Goal: Transaction & Acquisition: Purchase product/service

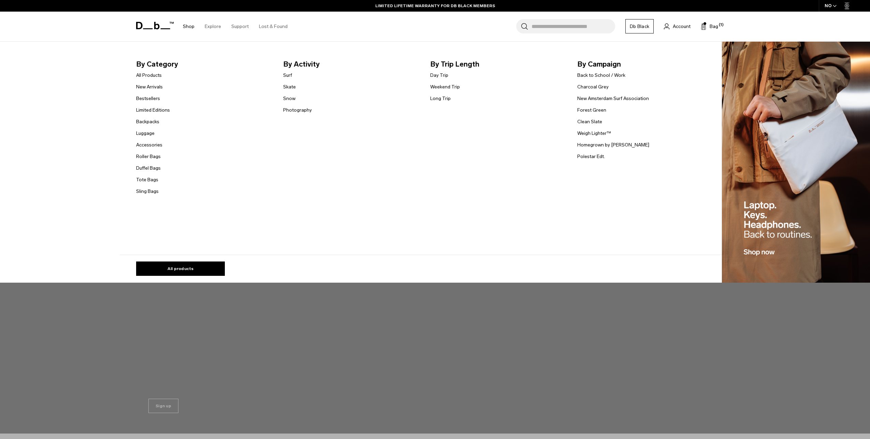
scroll to position [895, 0]
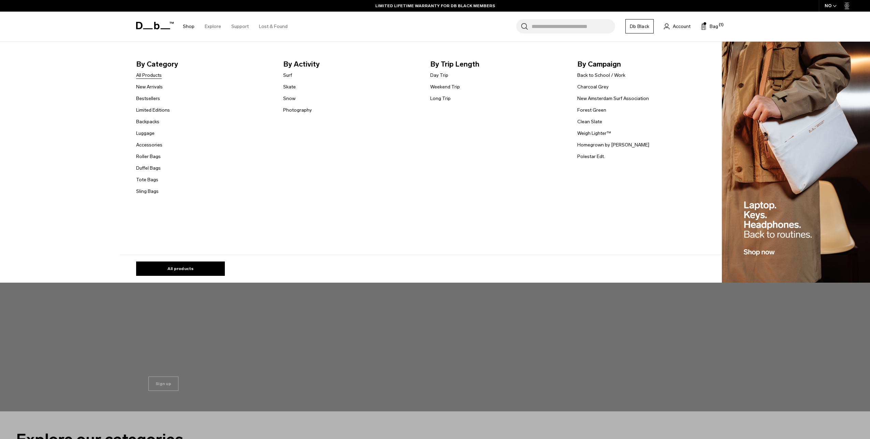
click at [158, 75] on link "All Products" at bounding box center [149, 75] width 26 height 7
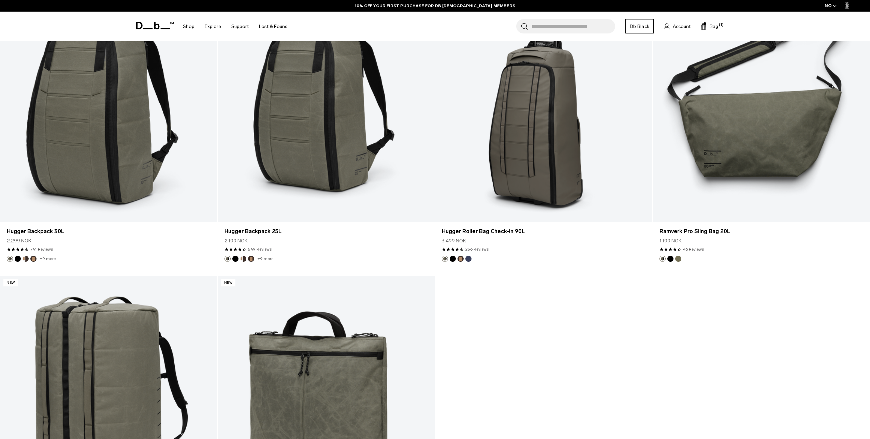
scroll to position [3696, 0]
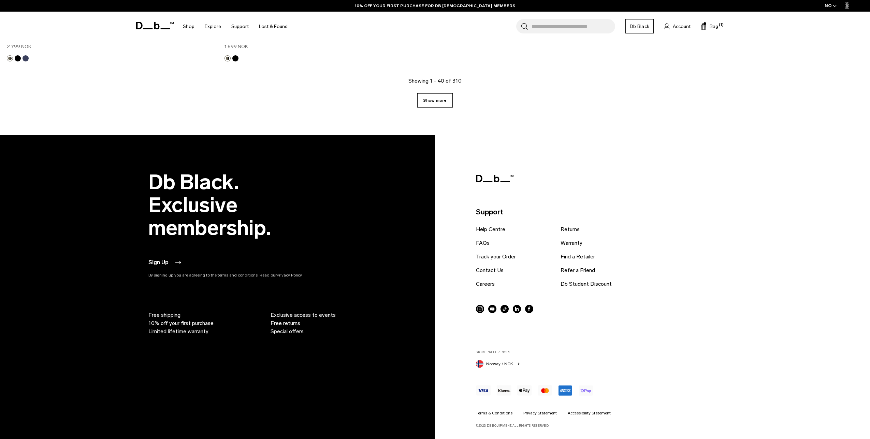
click at [445, 98] on link "Show more" at bounding box center [434, 100] width 35 height 14
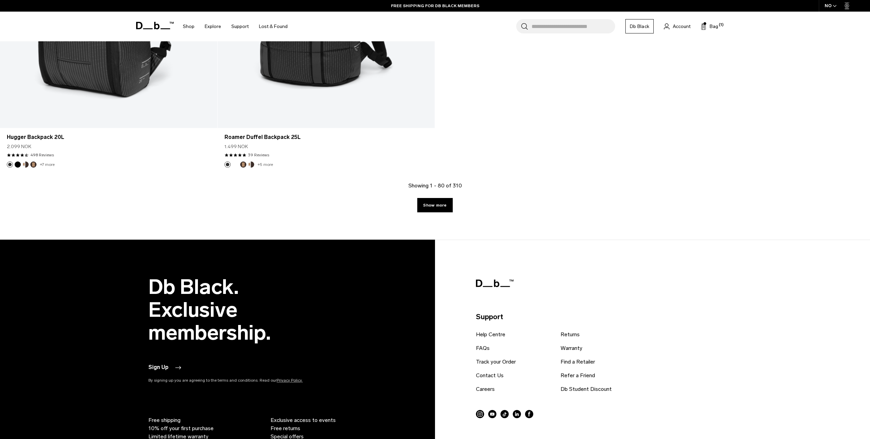
scroll to position [6649, 0]
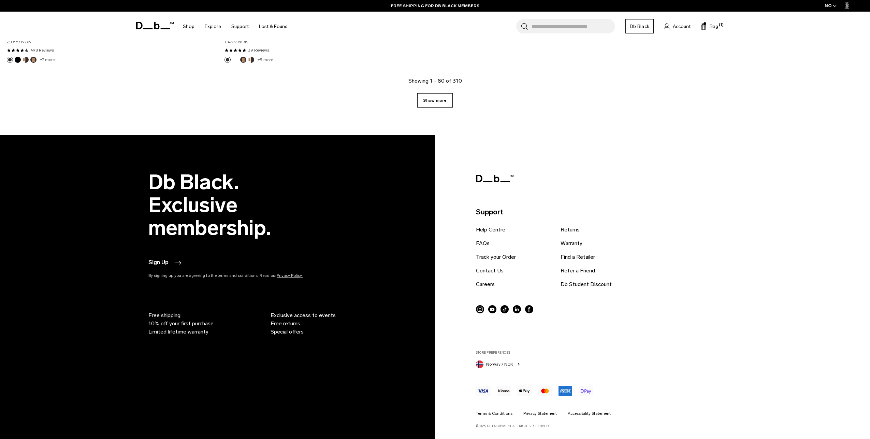
click at [439, 107] on link "Show more" at bounding box center [434, 100] width 35 height 14
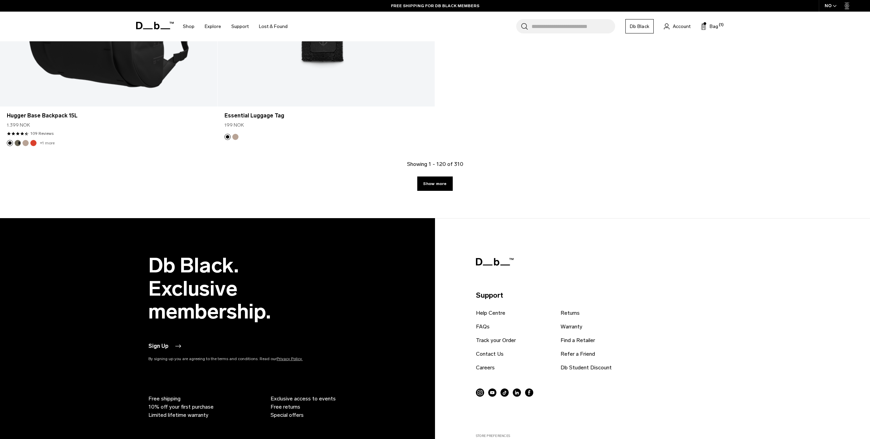
scroll to position [9598, 0]
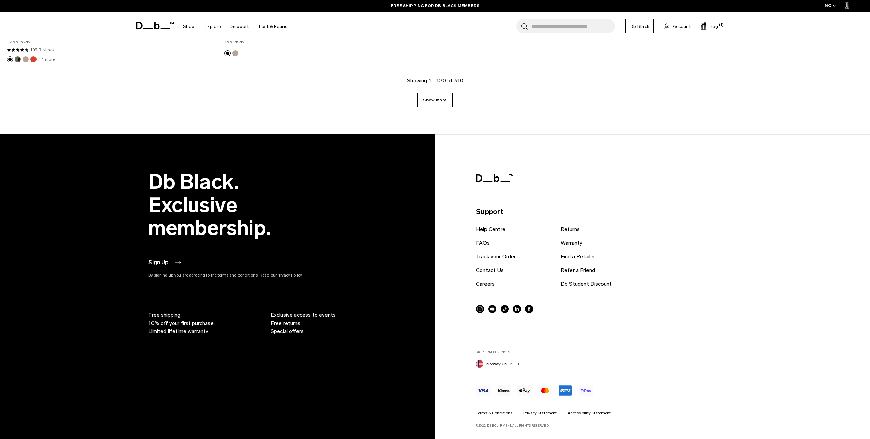
click at [445, 103] on link "Show more" at bounding box center [434, 100] width 35 height 14
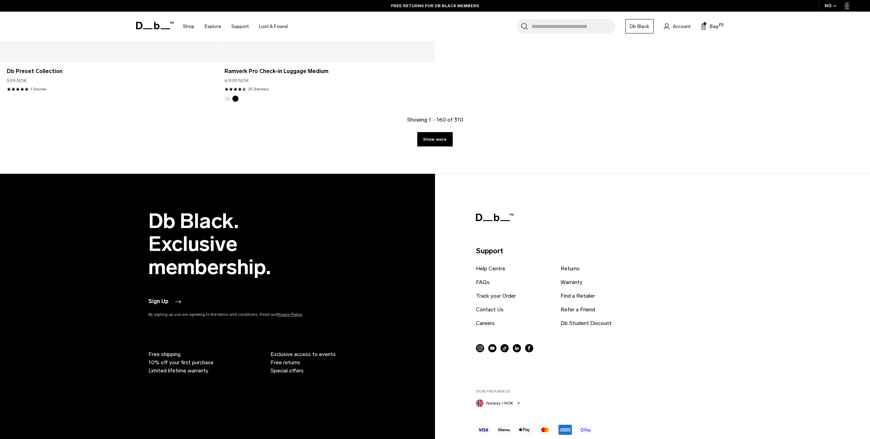
scroll to position [12431, 0]
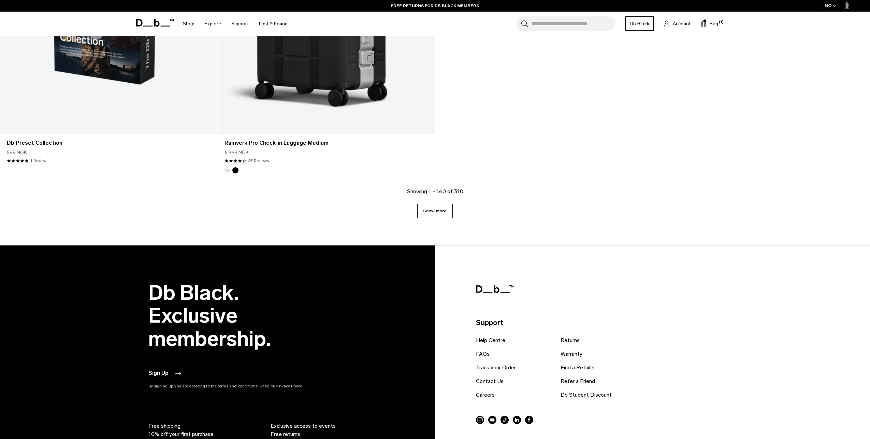
click at [440, 212] on link "Show more" at bounding box center [434, 211] width 35 height 14
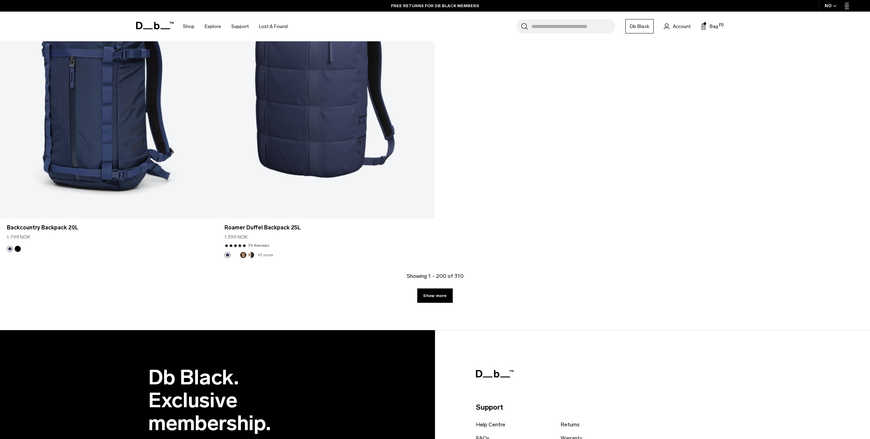
scroll to position [15372, 0]
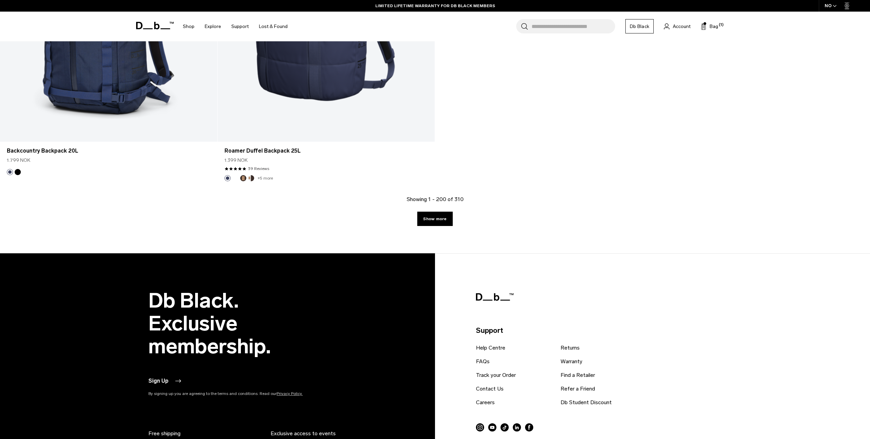
click at [432, 218] on link "Show more" at bounding box center [434, 219] width 35 height 14
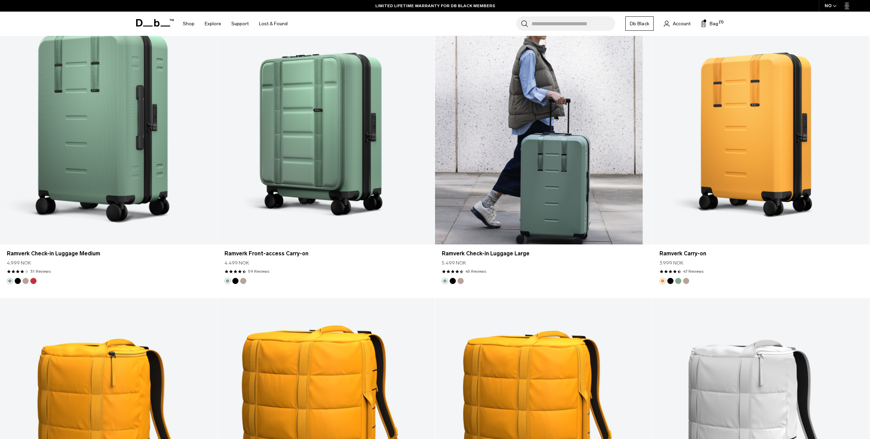
scroll to position [15894, 0]
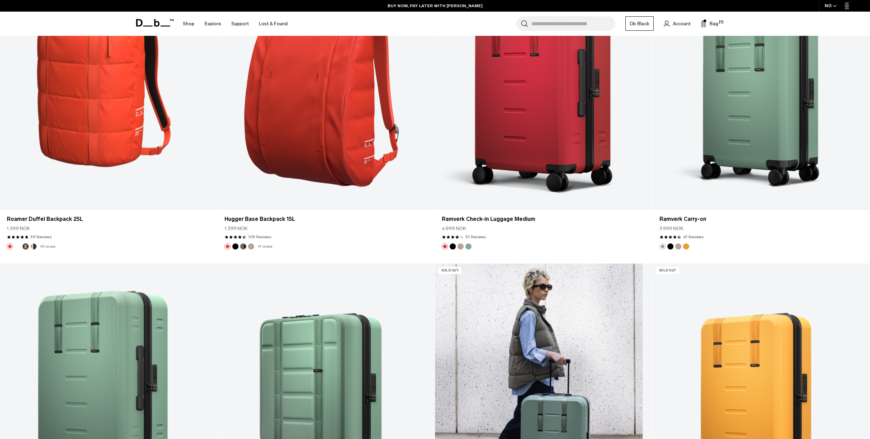
click at [520, 322] on link "Ramverk Check-in Luggage Large" at bounding box center [543, 383] width 217 height 241
